Goal: Task Accomplishment & Management: Use online tool/utility

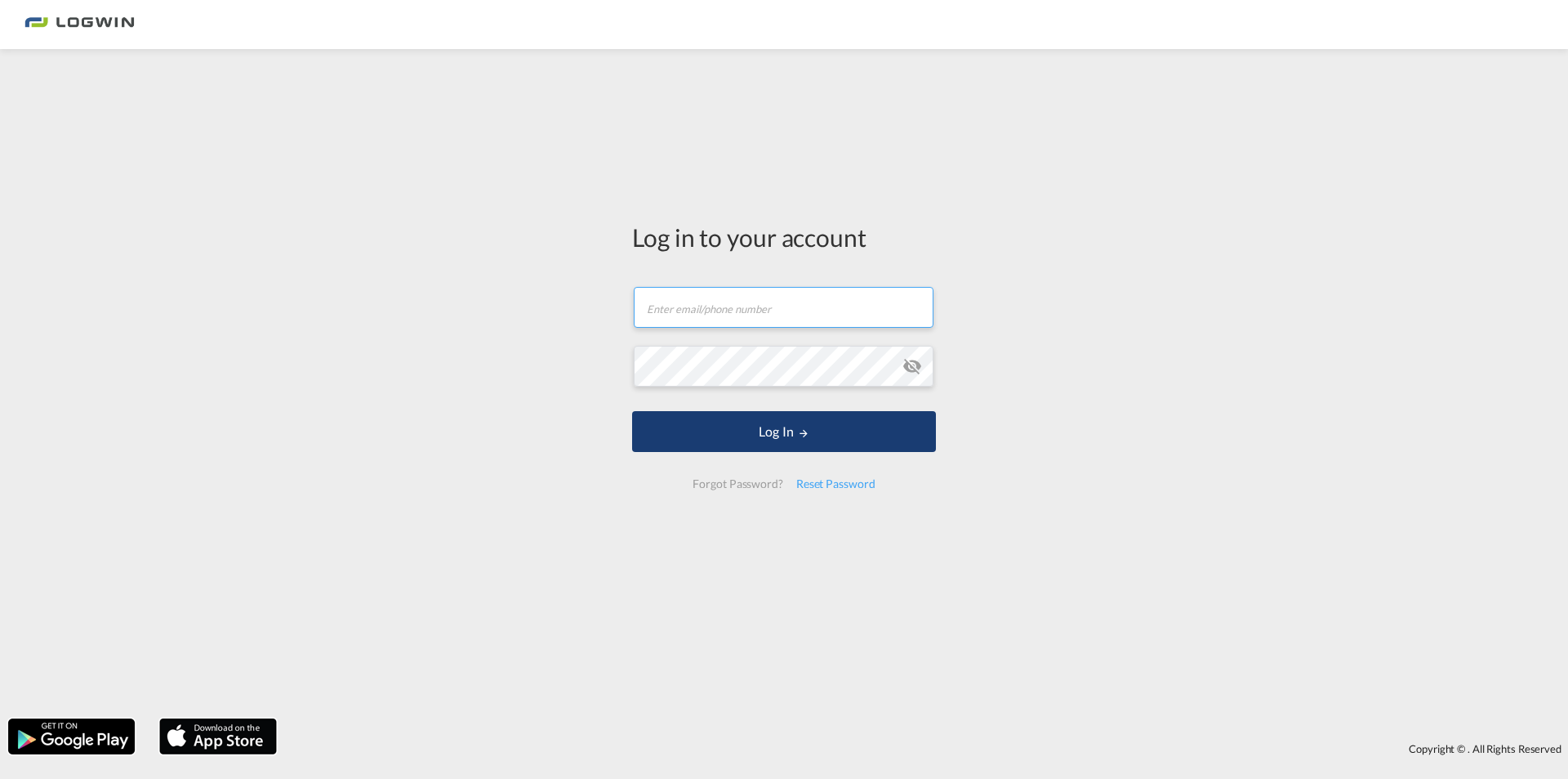
type input "[PERSON_NAME][EMAIL_ADDRESS][DOMAIN_NAME]"
click at [781, 425] on button "Log In" at bounding box center [784, 431] width 304 height 41
